Goal: Task Accomplishment & Management: Use online tool/utility

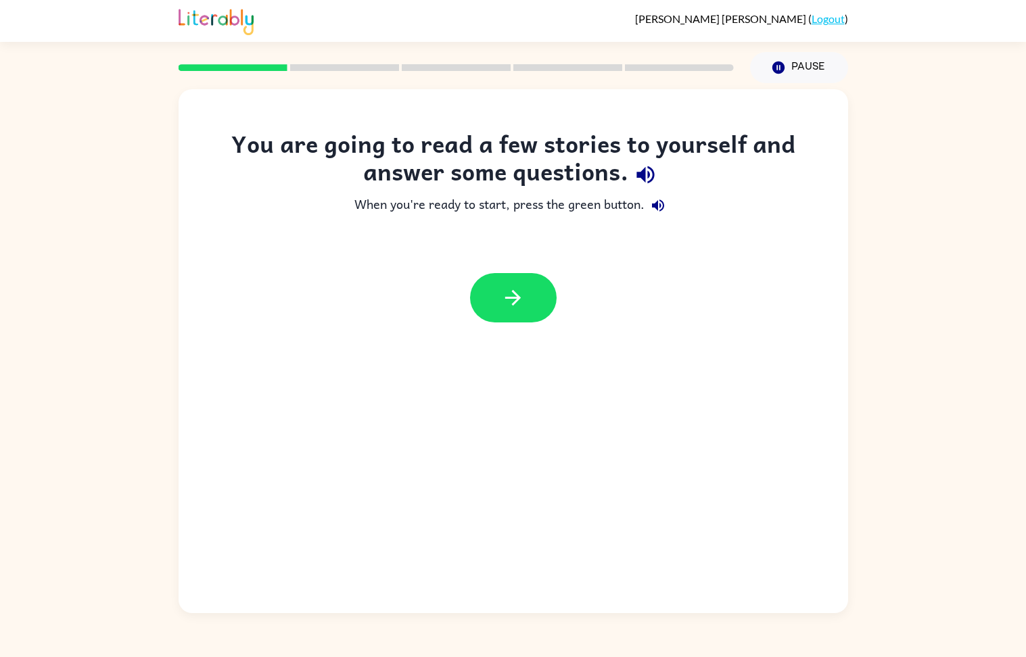
click at [510, 319] on button "button" at bounding box center [513, 297] width 87 height 49
click at [507, 318] on div at bounding box center [513, 297] width 87 height 49
click at [507, 309] on div at bounding box center [513, 297] width 87 height 49
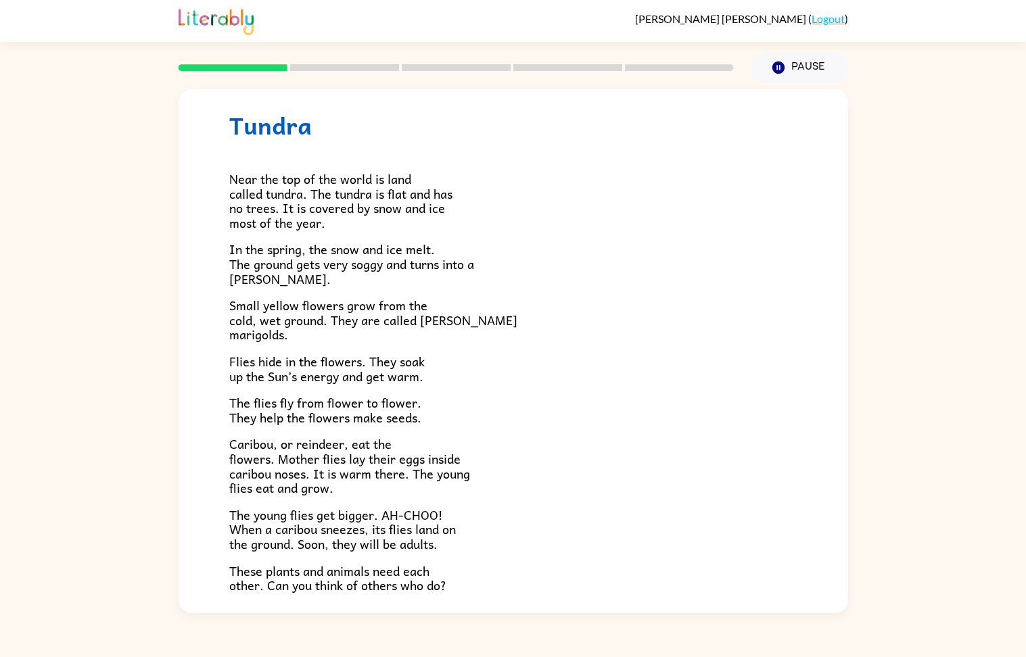
scroll to position [64, 0]
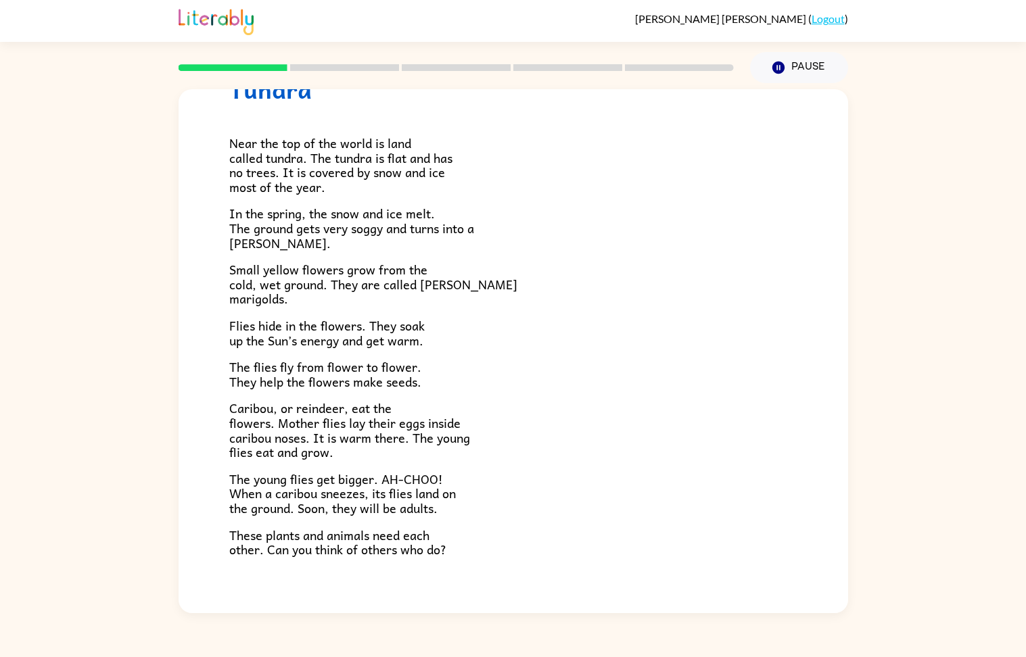
click at [513, 590] on icon "button" at bounding box center [513, 645] width 16 height 16
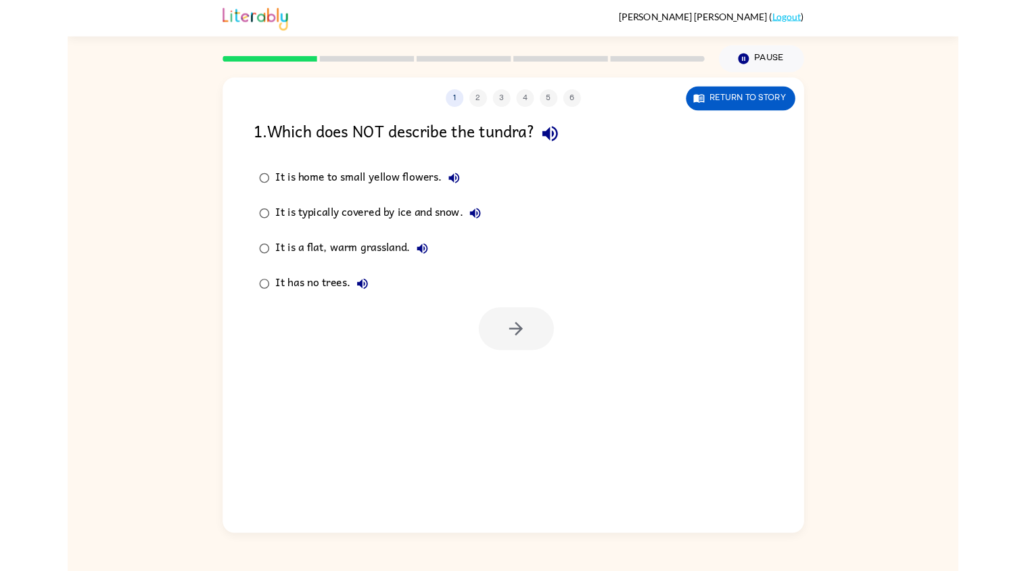
scroll to position [0, 0]
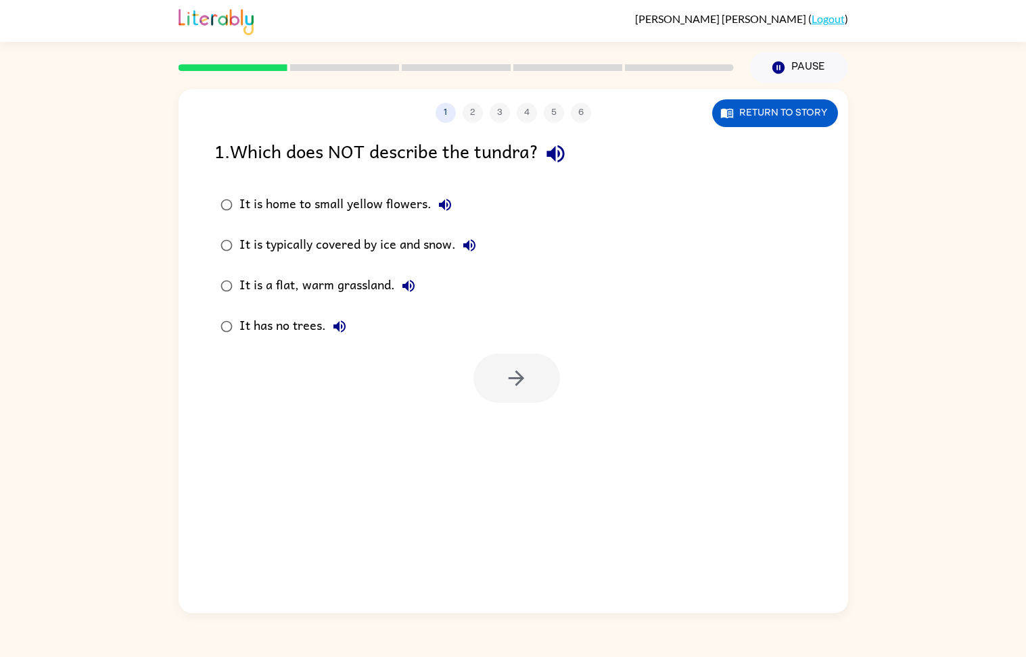
click at [559, 159] on icon "button" at bounding box center [555, 154] width 18 height 18
click at [340, 332] on icon "button" at bounding box center [339, 327] width 16 height 16
click at [508, 384] on icon "button" at bounding box center [517, 379] width 24 height 24
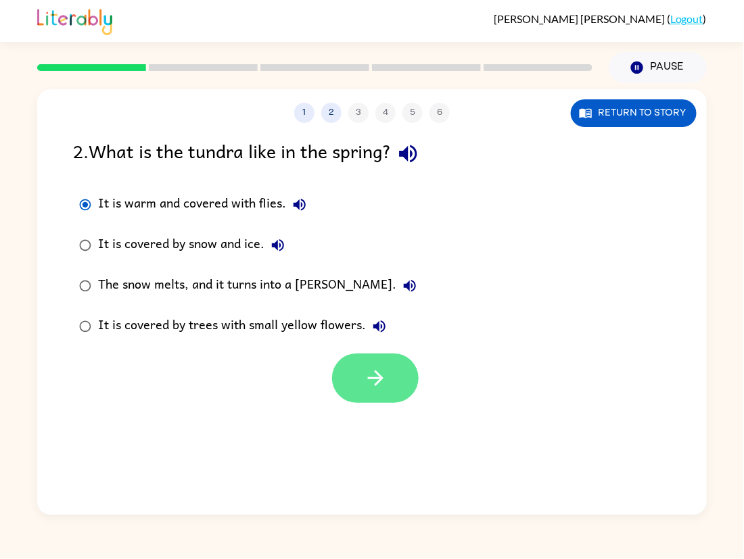
click at [404, 398] on button "button" at bounding box center [375, 378] width 87 height 49
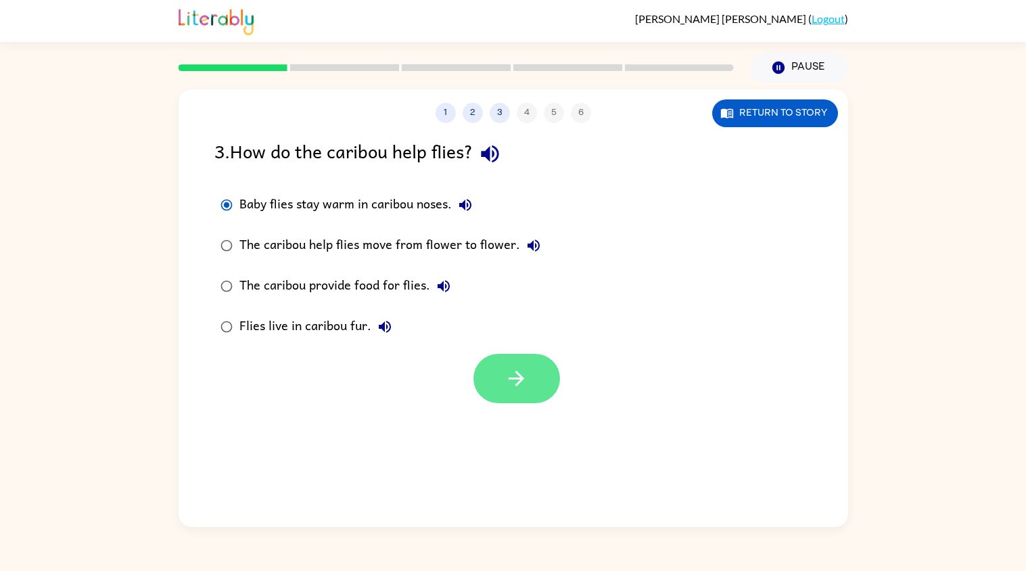
click at [540, 371] on button "button" at bounding box center [516, 378] width 87 height 49
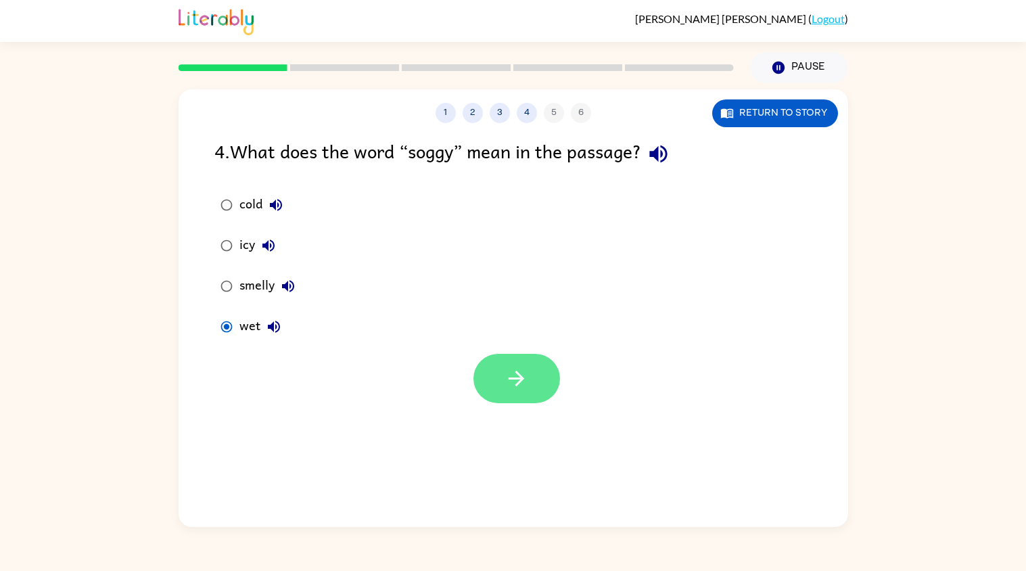
click at [532, 376] on button "button" at bounding box center [516, 378] width 87 height 49
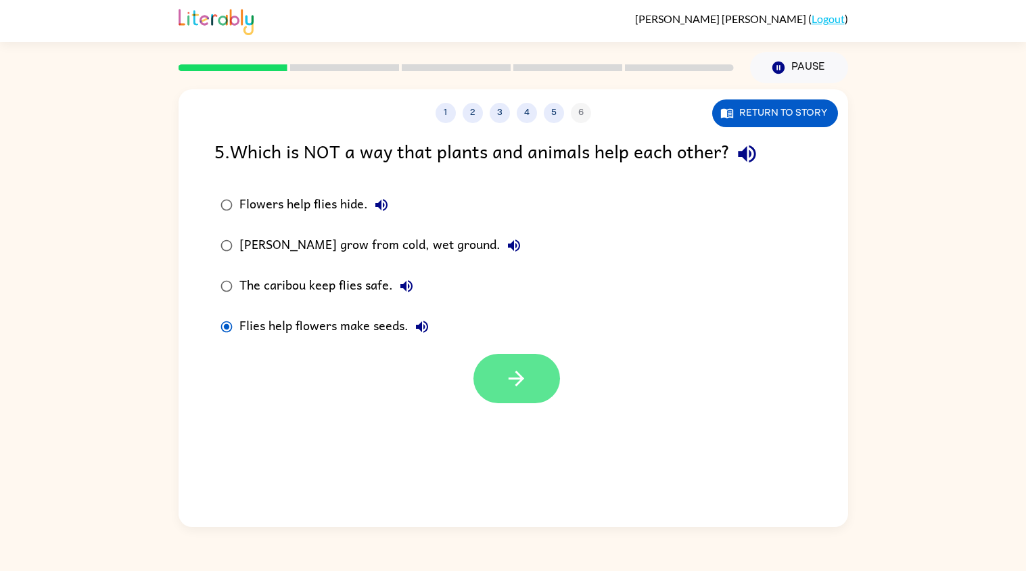
click at [522, 391] on button "button" at bounding box center [516, 378] width 87 height 49
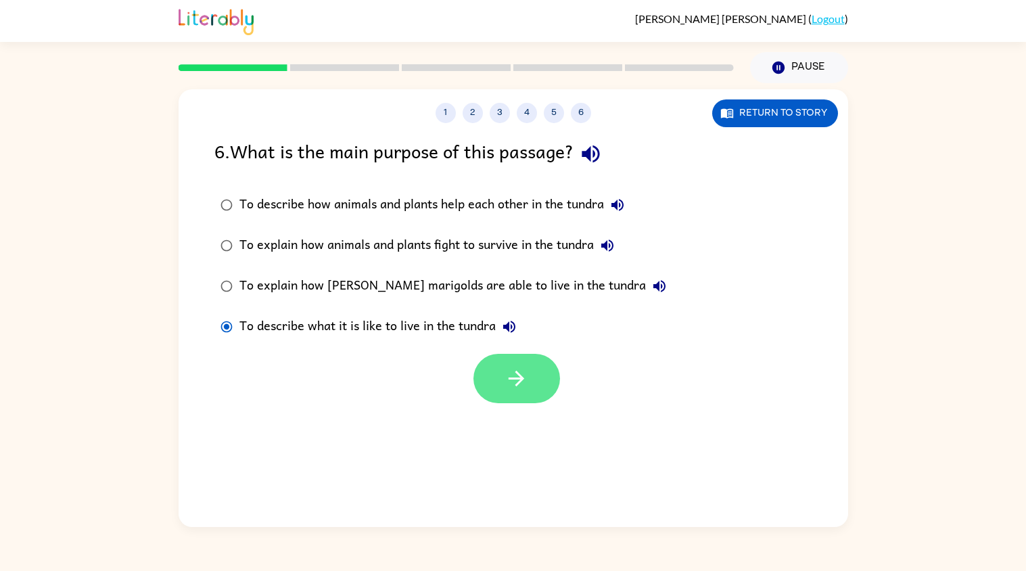
click at [512, 380] on icon "button" at bounding box center [517, 379] width 24 height 24
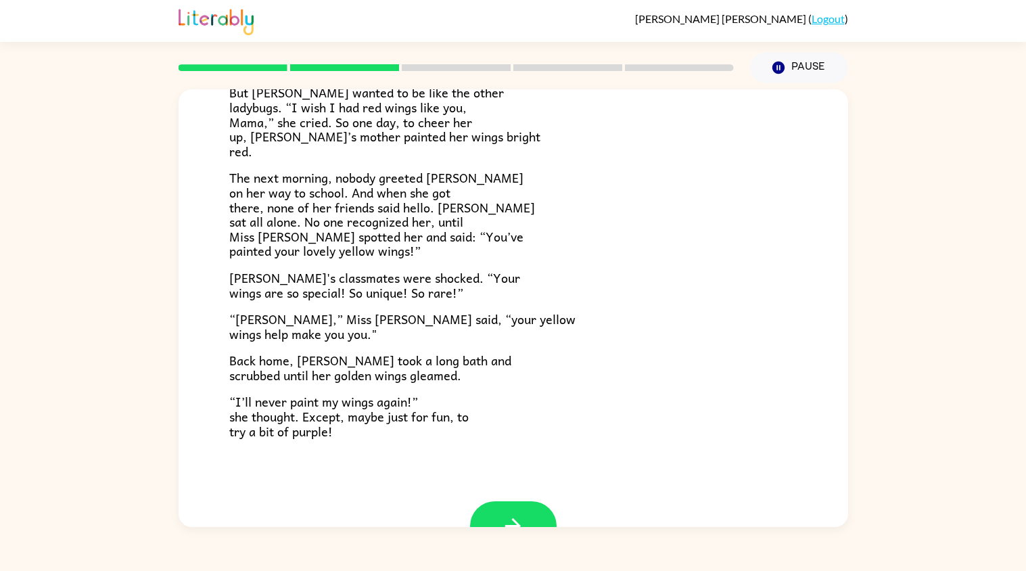
scroll to position [325, 0]
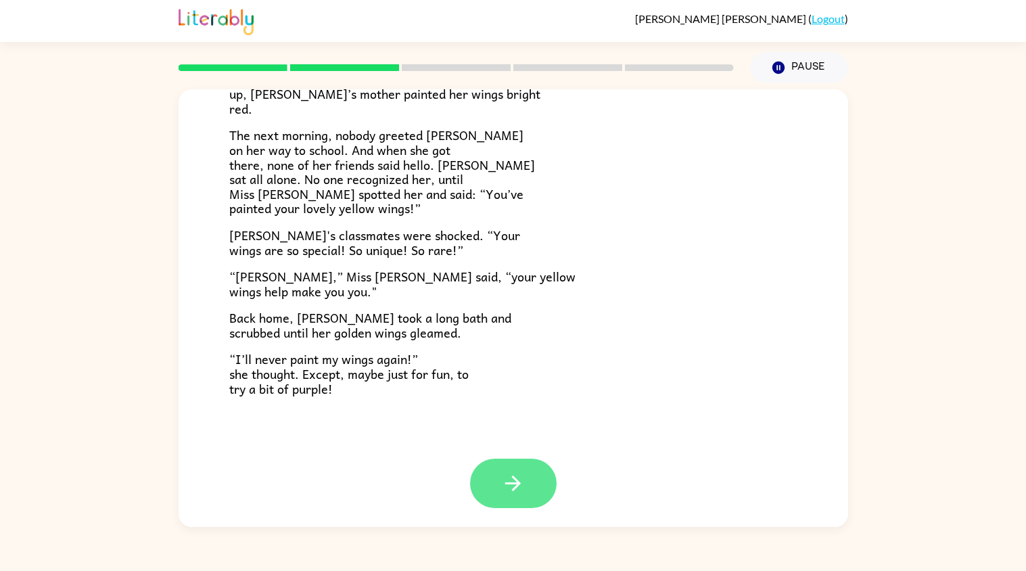
click at [525, 490] on button "button" at bounding box center [513, 483] width 87 height 49
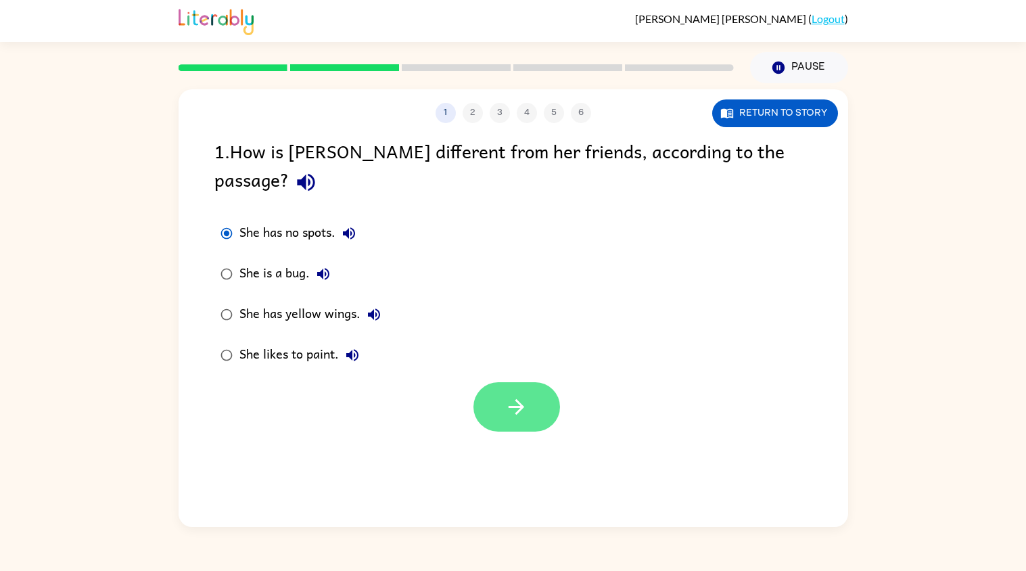
click at [520, 395] on icon "button" at bounding box center [517, 407] width 24 height 24
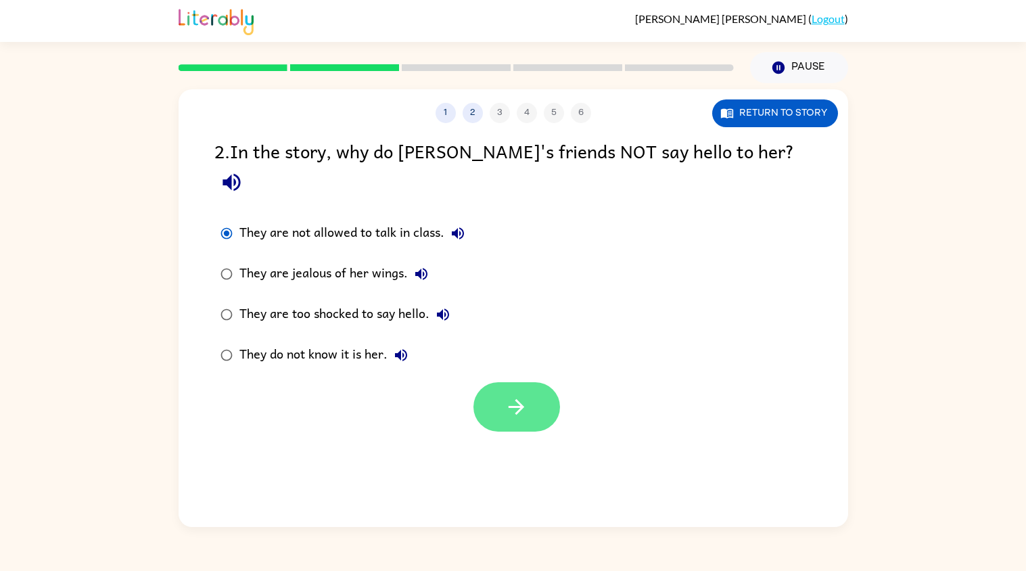
click at [477, 382] on button "button" at bounding box center [516, 406] width 87 height 49
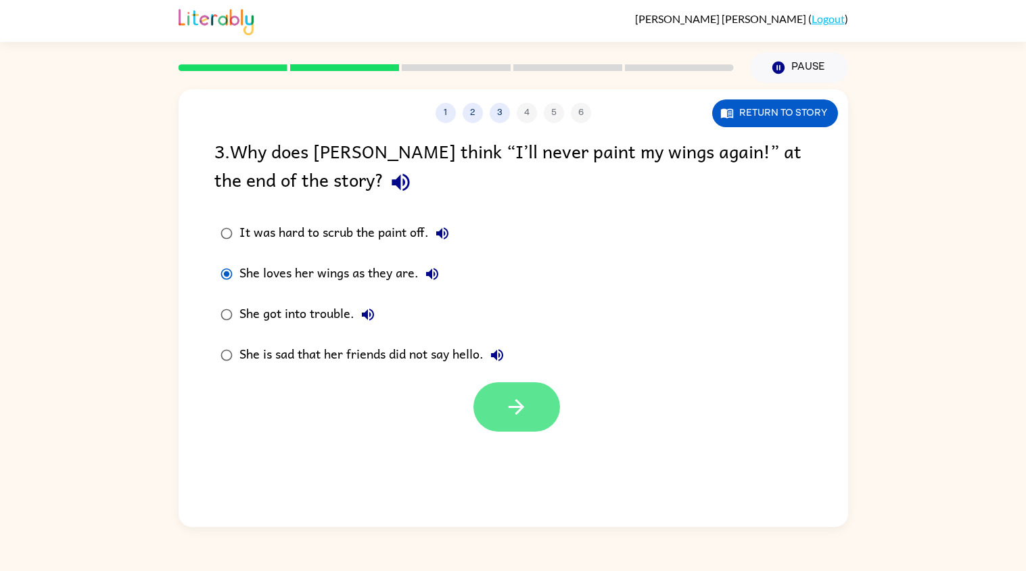
click at [482, 413] on button "button" at bounding box center [516, 406] width 87 height 49
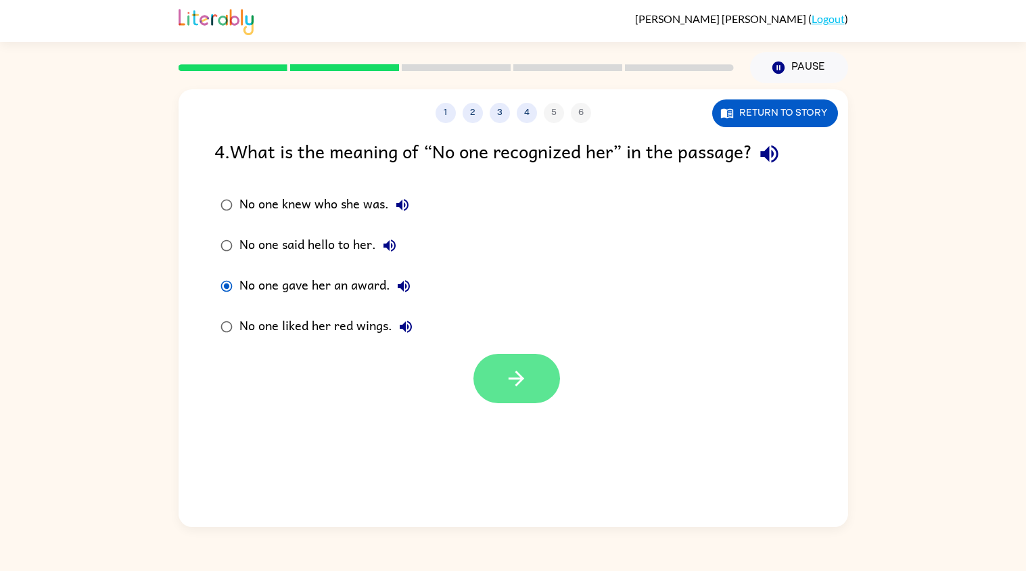
click at [505, 383] on icon "button" at bounding box center [517, 379] width 24 height 24
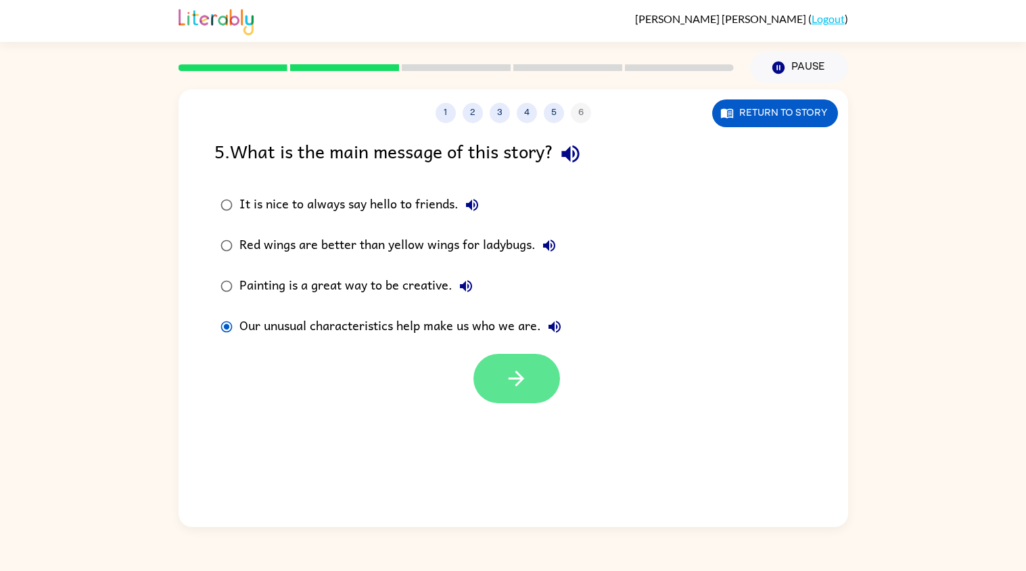
click at [506, 385] on icon "button" at bounding box center [517, 379] width 24 height 24
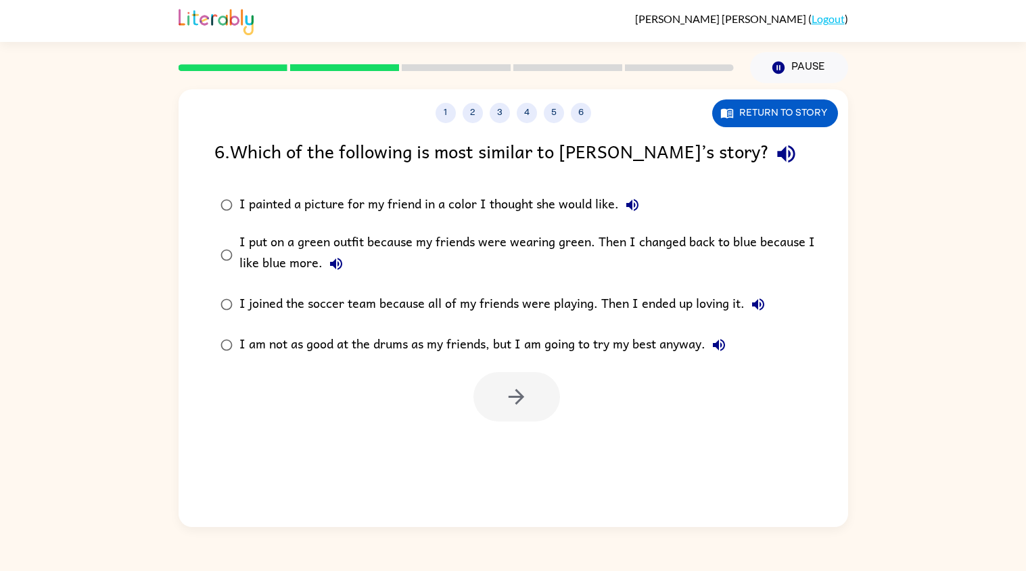
click at [227, 277] on label "I put on a green outfit because my friends were wearing green. Then I changed b…" at bounding box center [522, 254] width 630 height 59
click at [511, 364] on label "I am not as good at the drums as my friends, but I am going to try my best anyw…" at bounding box center [522, 345] width 630 height 41
click at [495, 382] on button "button" at bounding box center [516, 396] width 87 height 49
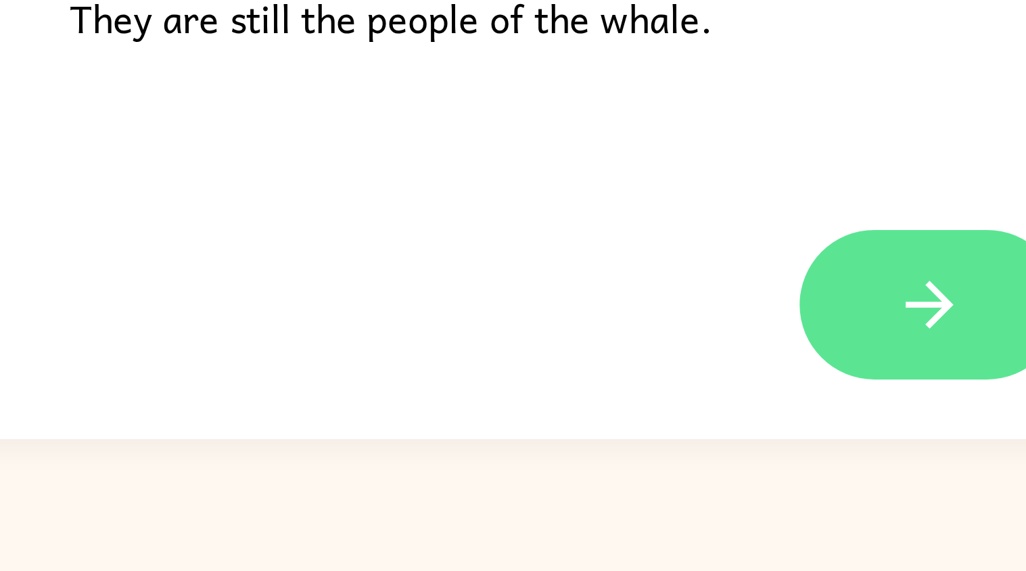
click at [495, 487] on button "button" at bounding box center [513, 482] width 87 height 49
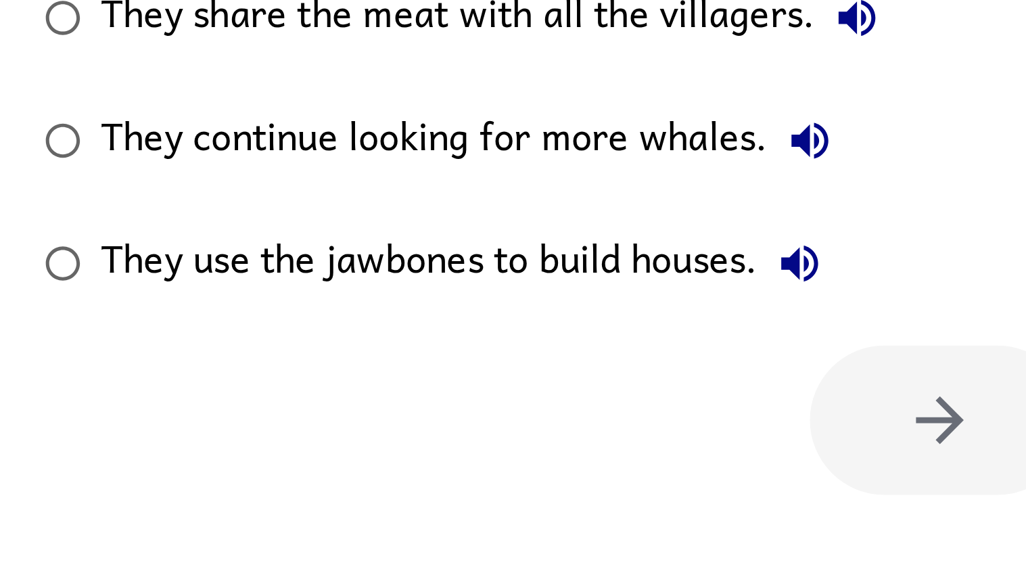
click at [257, 323] on div "They use the jawbones to build houses." at bounding box center [361, 326] width 244 height 27
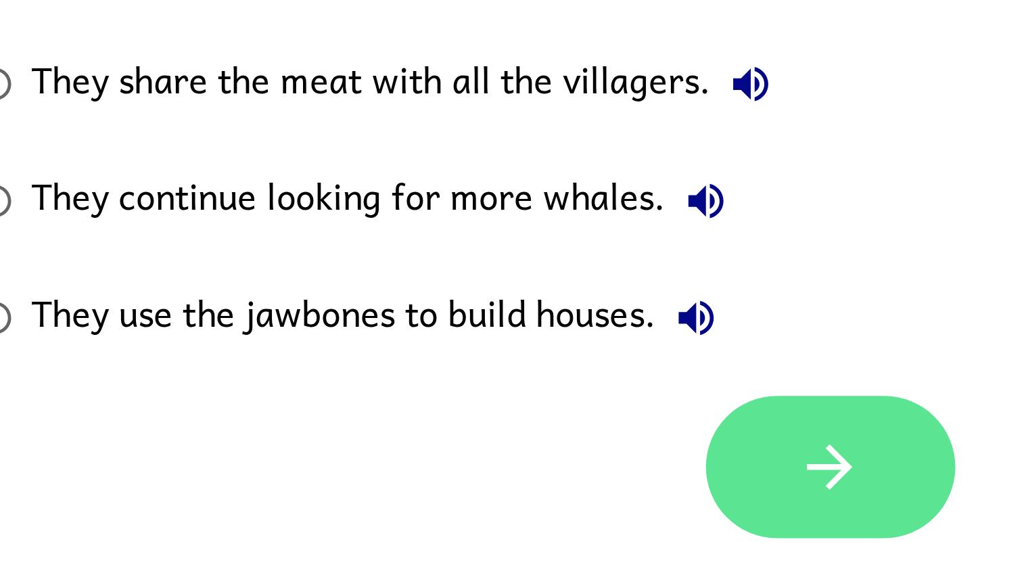
click at [490, 388] on button "button" at bounding box center [516, 378] width 87 height 49
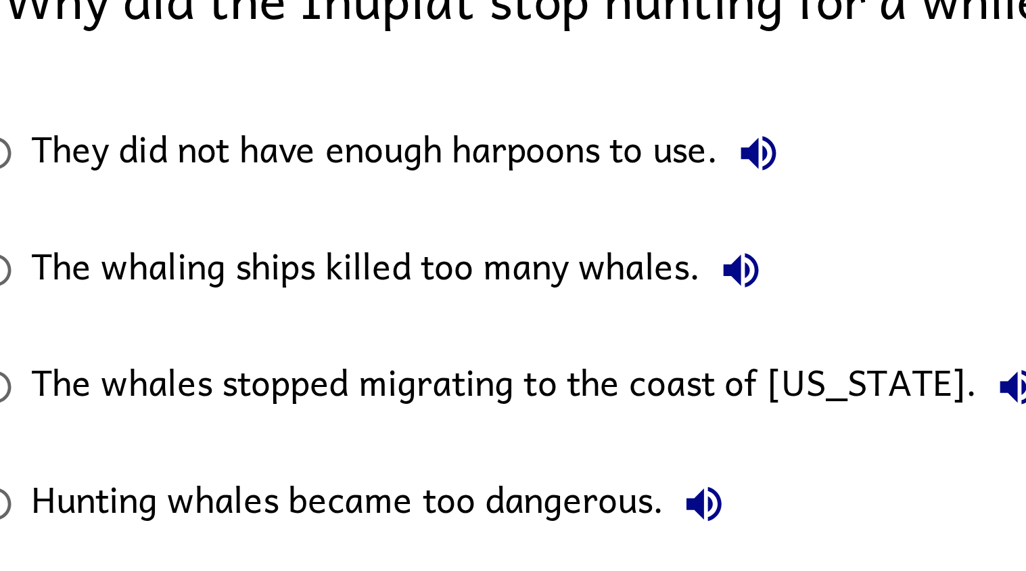
click at [241, 241] on div "The whaling ships killed too many whales." at bounding box center [369, 245] width 260 height 27
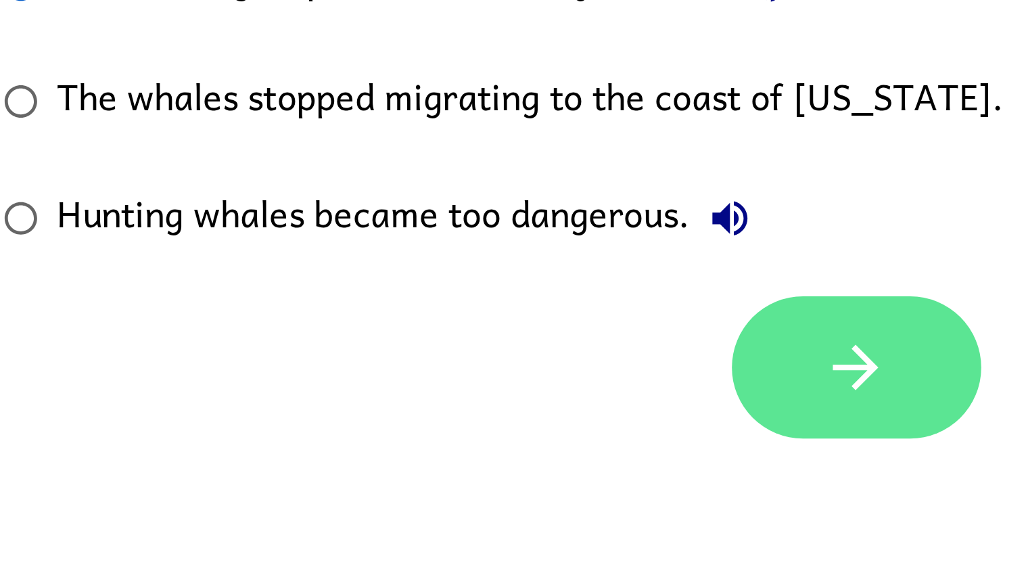
click at [500, 388] on button "button" at bounding box center [516, 378] width 87 height 49
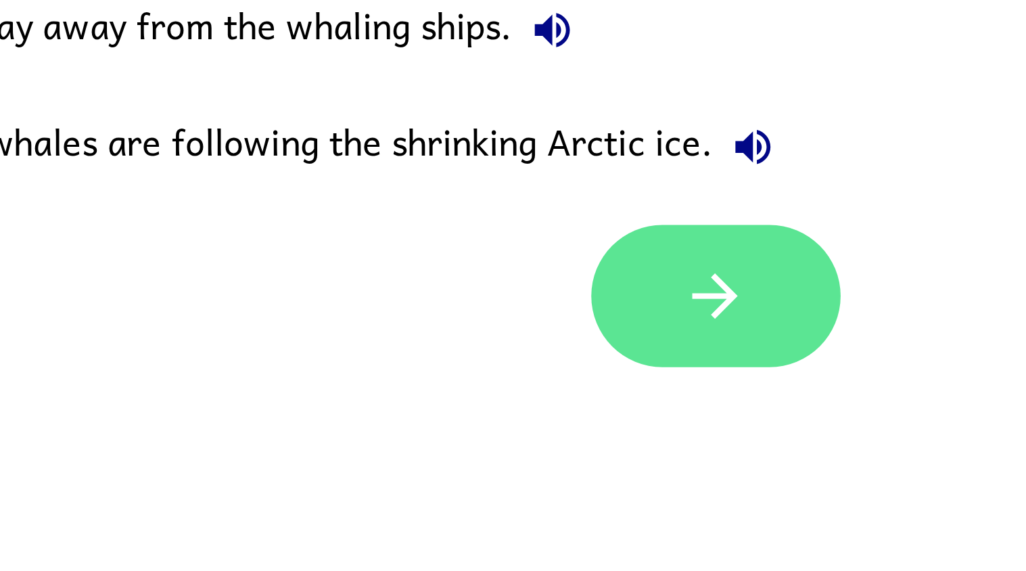
click at [528, 382] on button "button" at bounding box center [516, 378] width 87 height 49
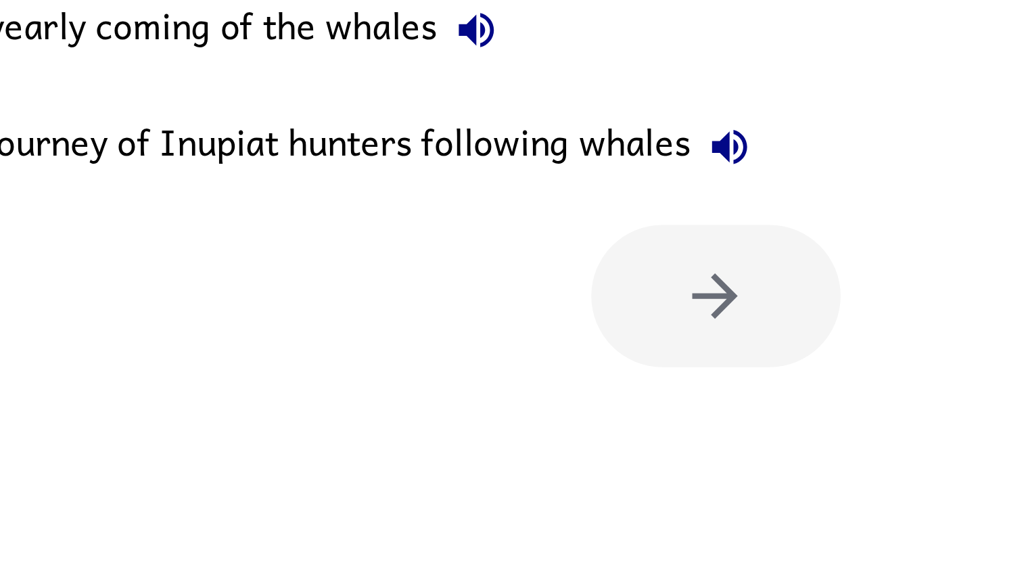
click at [528, 390] on div at bounding box center [516, 378] width 87 height 49
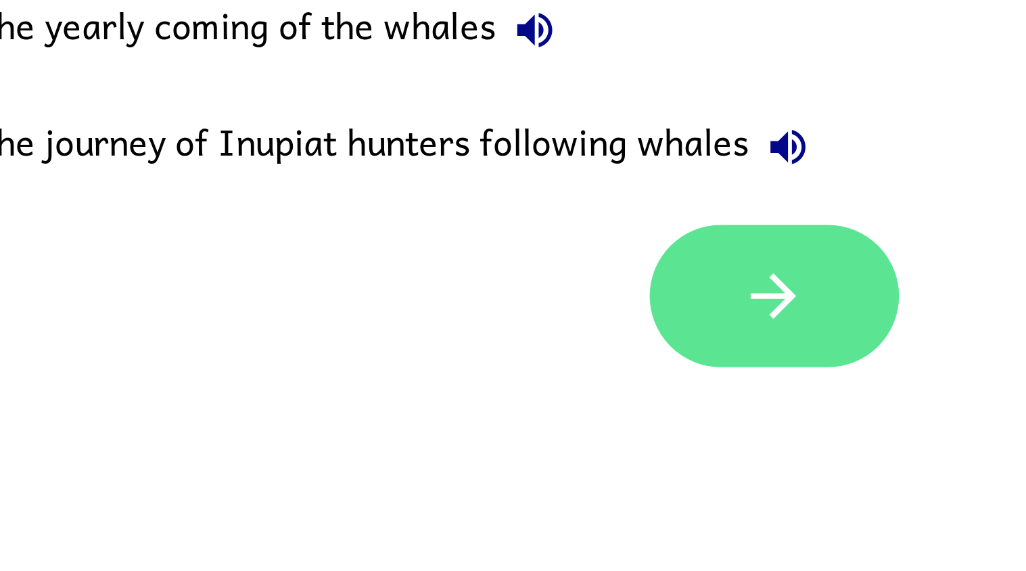
click at [536, 395] on button "button" at bounding box center [516, 378] width 87 height 49
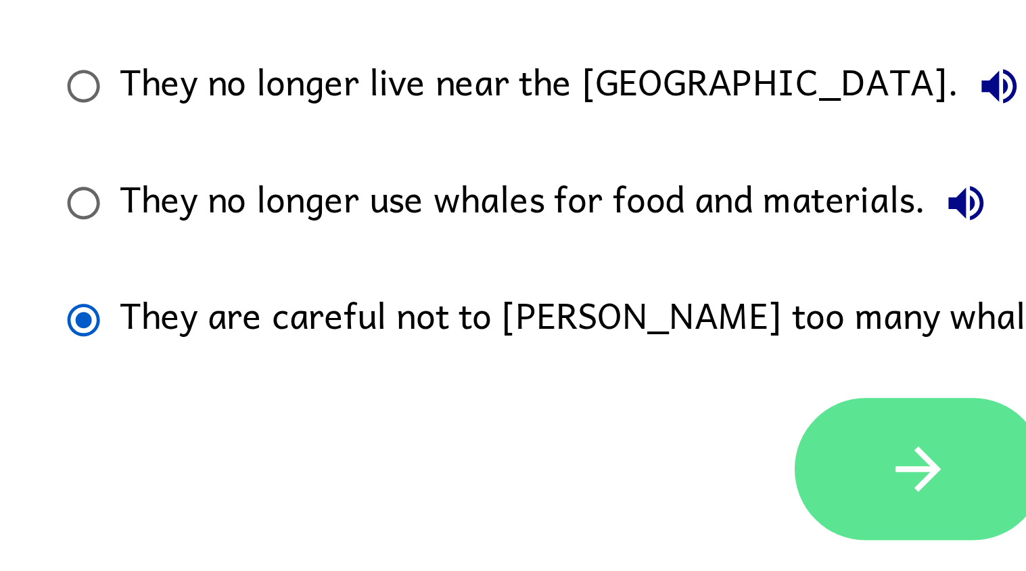
click at [519, 382] on icon "button" at bounding box center [517, 379] width 16 height 16
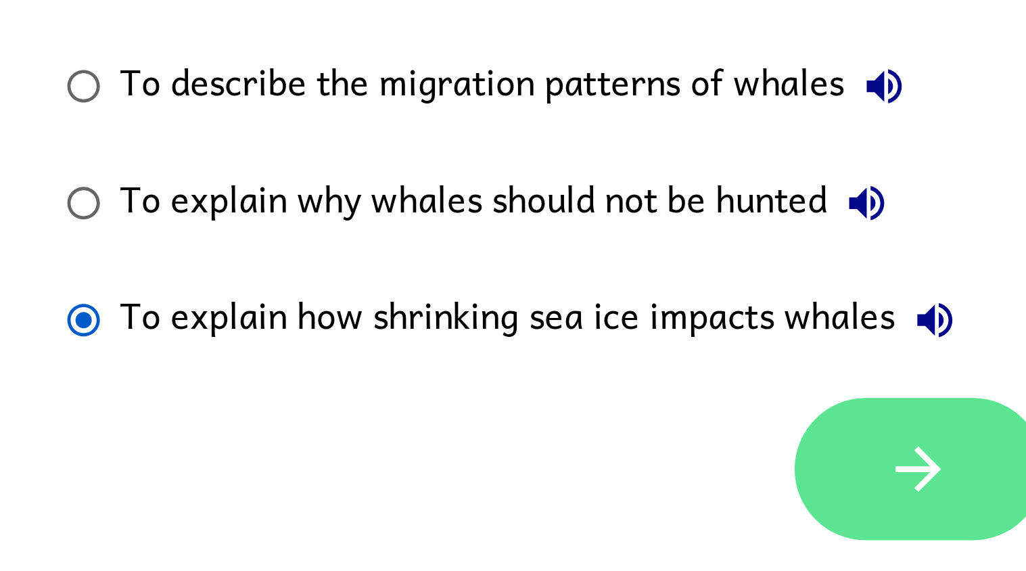
click at [517, 385] on icon "button" at bounding box center [517, 379] width 16 height 16
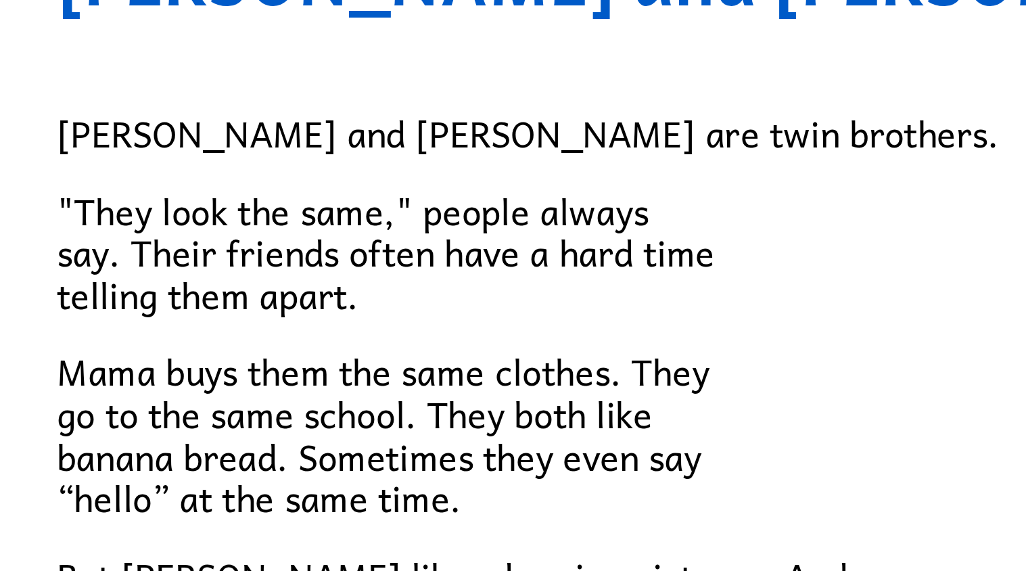
click at [209, 283] on div "[PERSON_NAME] and [PERSON_NAME] and [PERSON_NAME] are twin brothers. "They look…" at bounding box center [514, 393] width 670 height 609
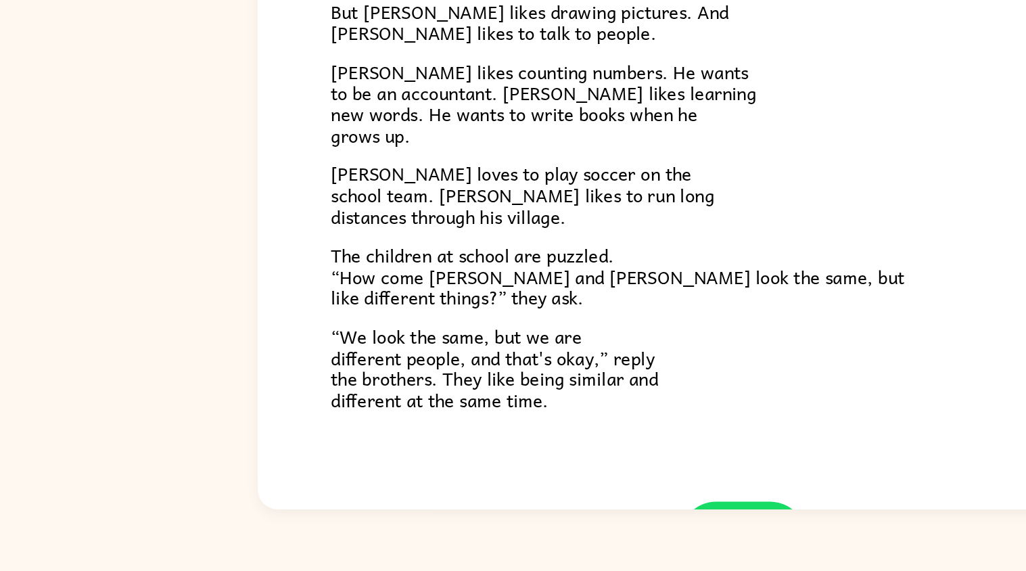
click at [594, 381] on p "The children at school are puzzled. “How come [PERSON_NAME] and [PERSON_NAME] l…" at bounding box center [513, 366] width 568 height 44
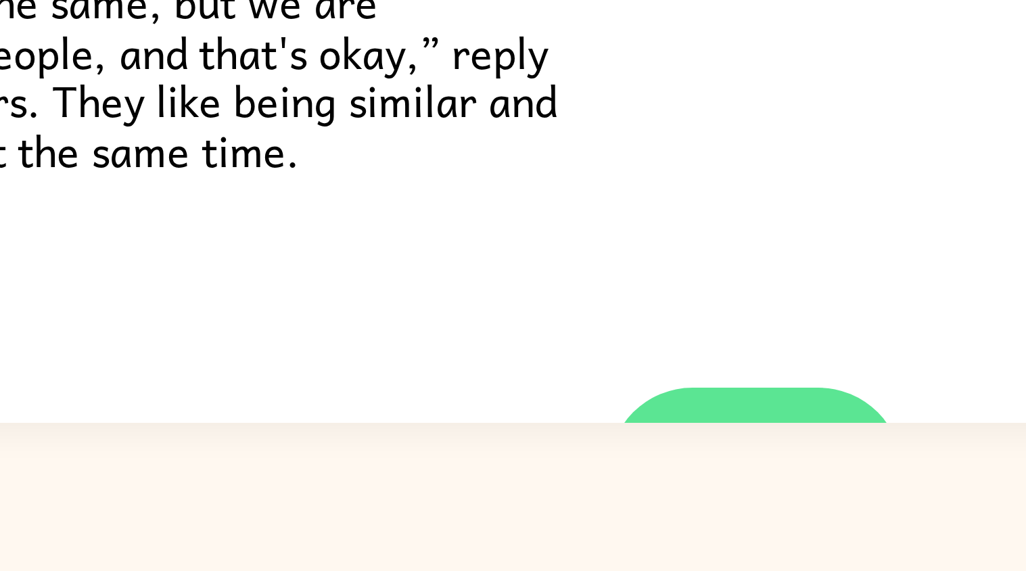
click at [519, 524] on button "button" at bounding box center [513, 541] width 87 height 49
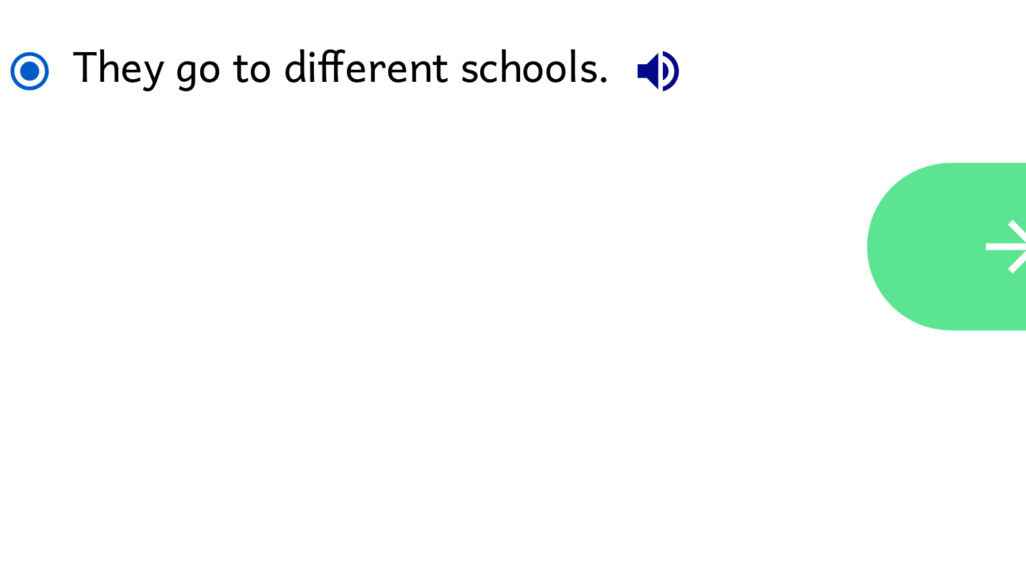
click at [502, 386] on button "button" at bounding box center [516, 378] width 87 height 49
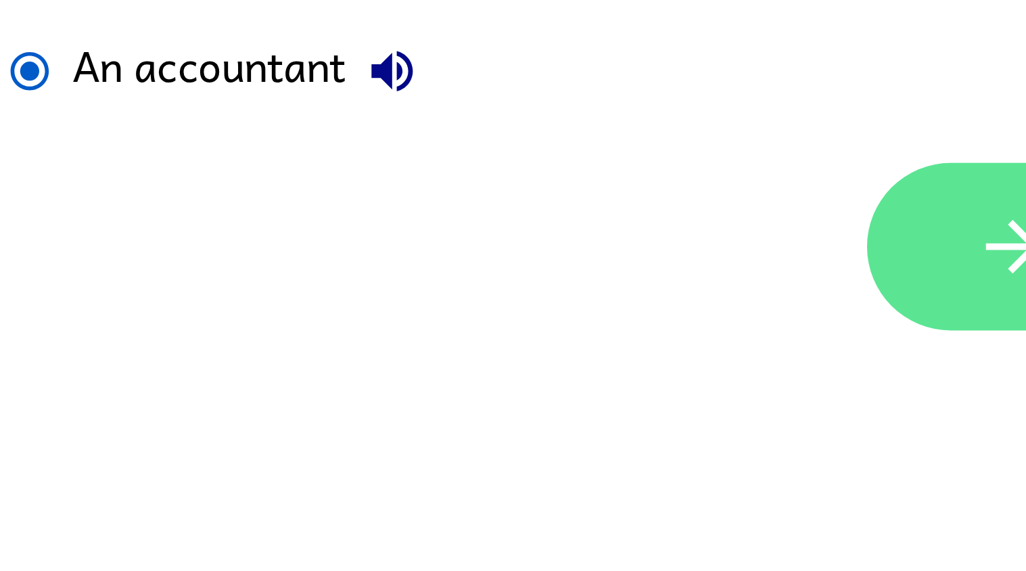
click at [507, 390] on button "button" at bounding box center [516, 378] width 87 height 49
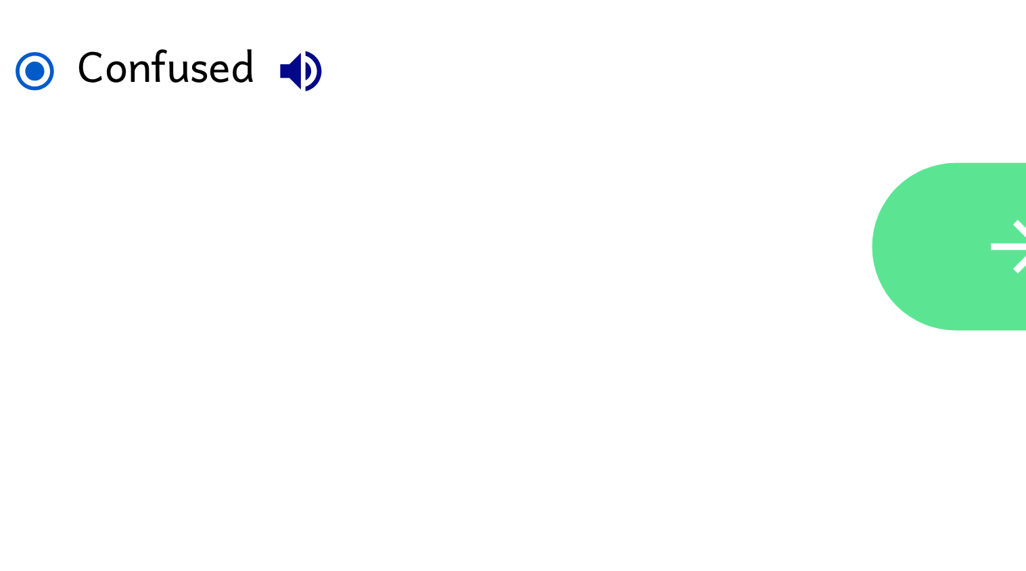
click at [512, 390] on icon "button" at bounding box center [517, 379] width 24 height 24
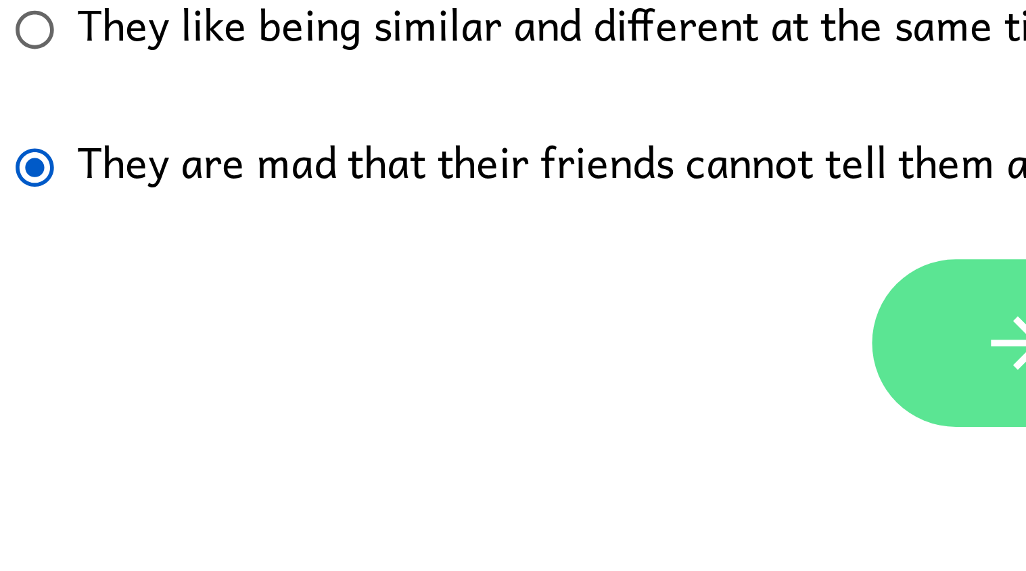
click at [506, 402] on icon "button" at bounding box center [517, 407] width 24 height 24
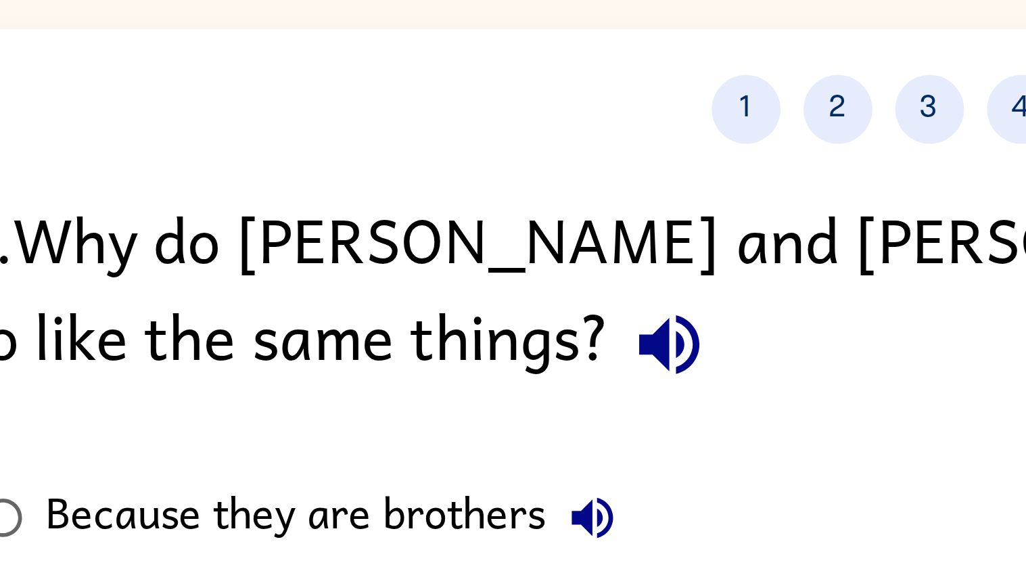
click at [233, 210] on div "5 . Why do [PERSON_NAME] and [PERSON_NAME]’s friends expect them to like the sa…" at bounding box center [514, 284] width 670 height 295
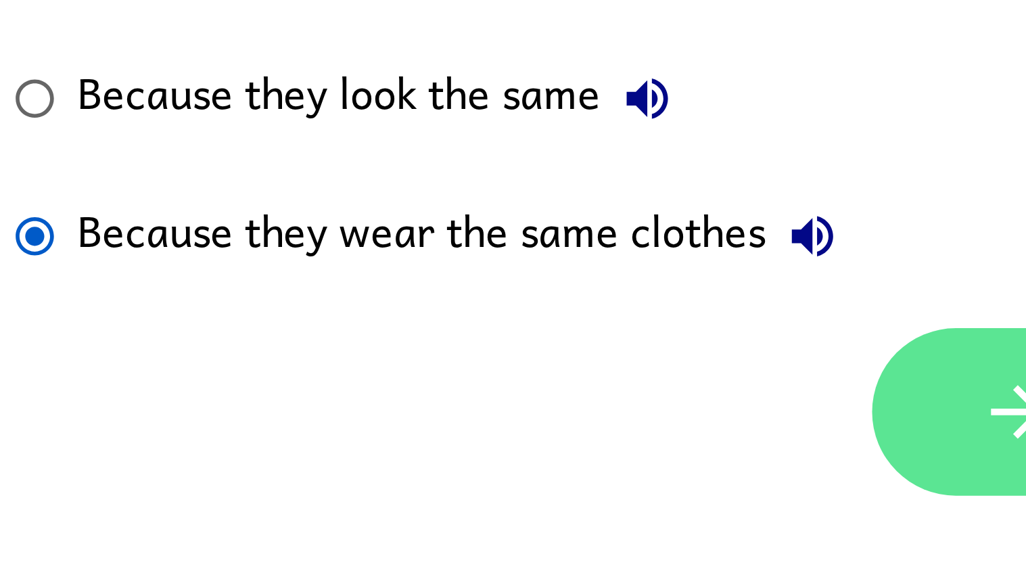
click at [502, 415] on button "button" at bounding box center [516, 406] width 87 height 49
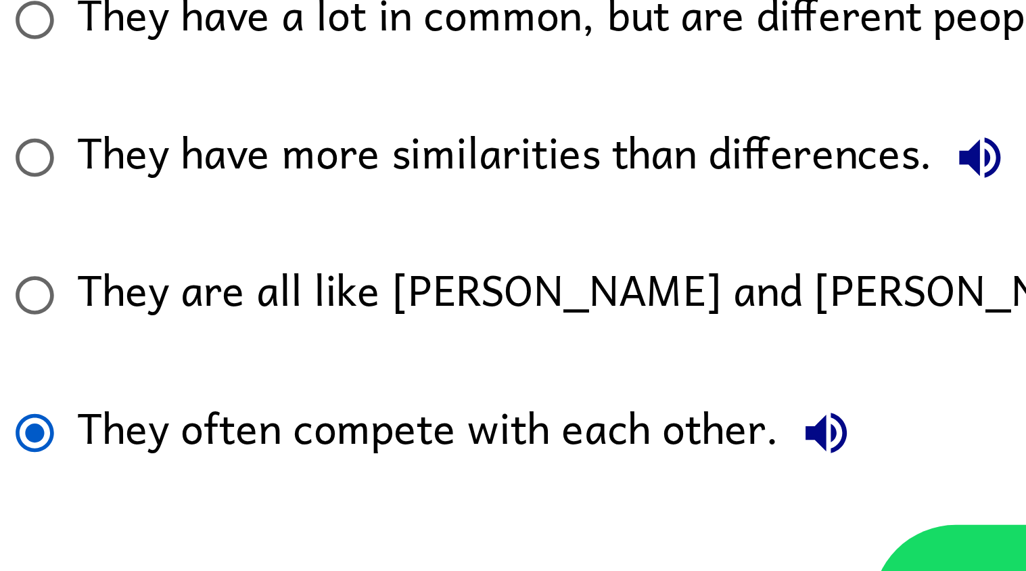
click at [425, 340] on div "They often compete with each other." at bounding box center [356, 326] width 234 height 27
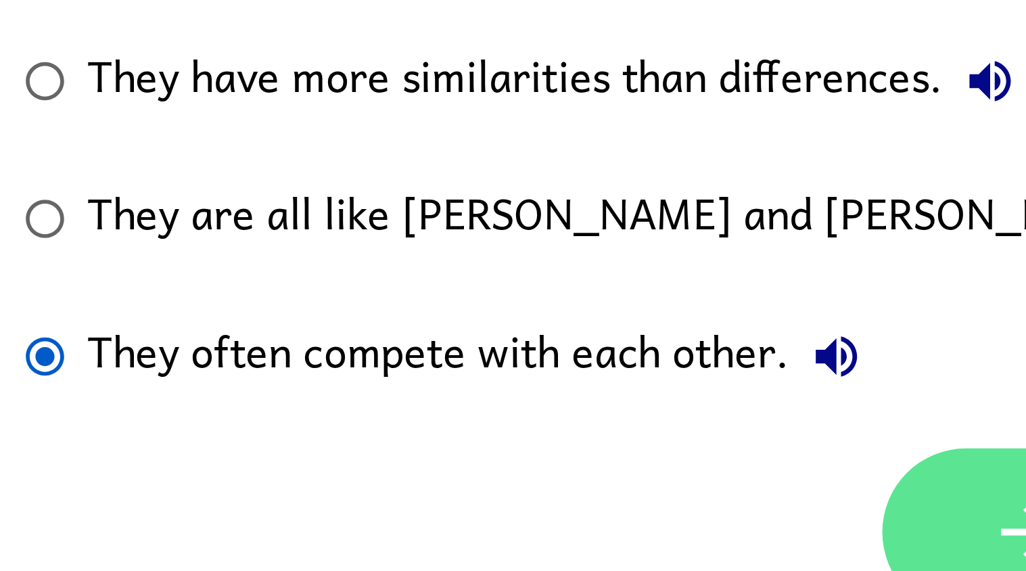
click at [501, 379] on button "button" at bounding box center [516, 378] width 87 height 49
